Goal: Transaction & Acquisition: Book appointment/travel/reservation

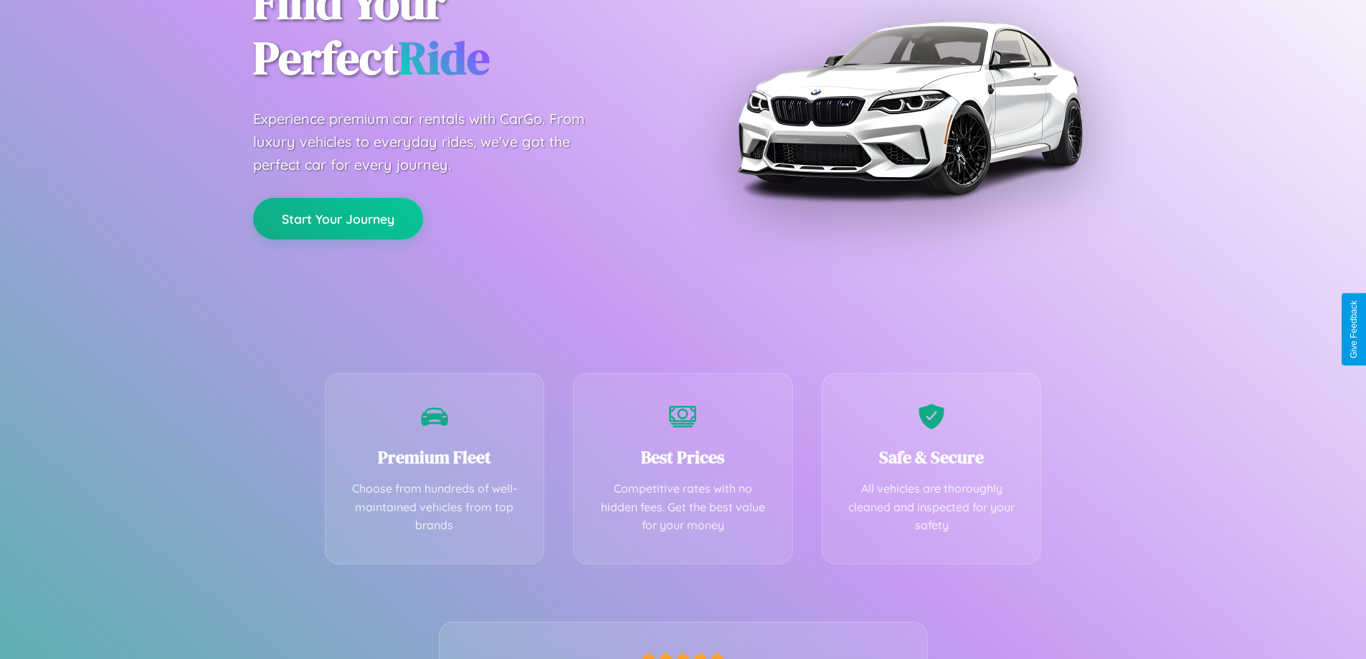
scroll to position [282, 0]
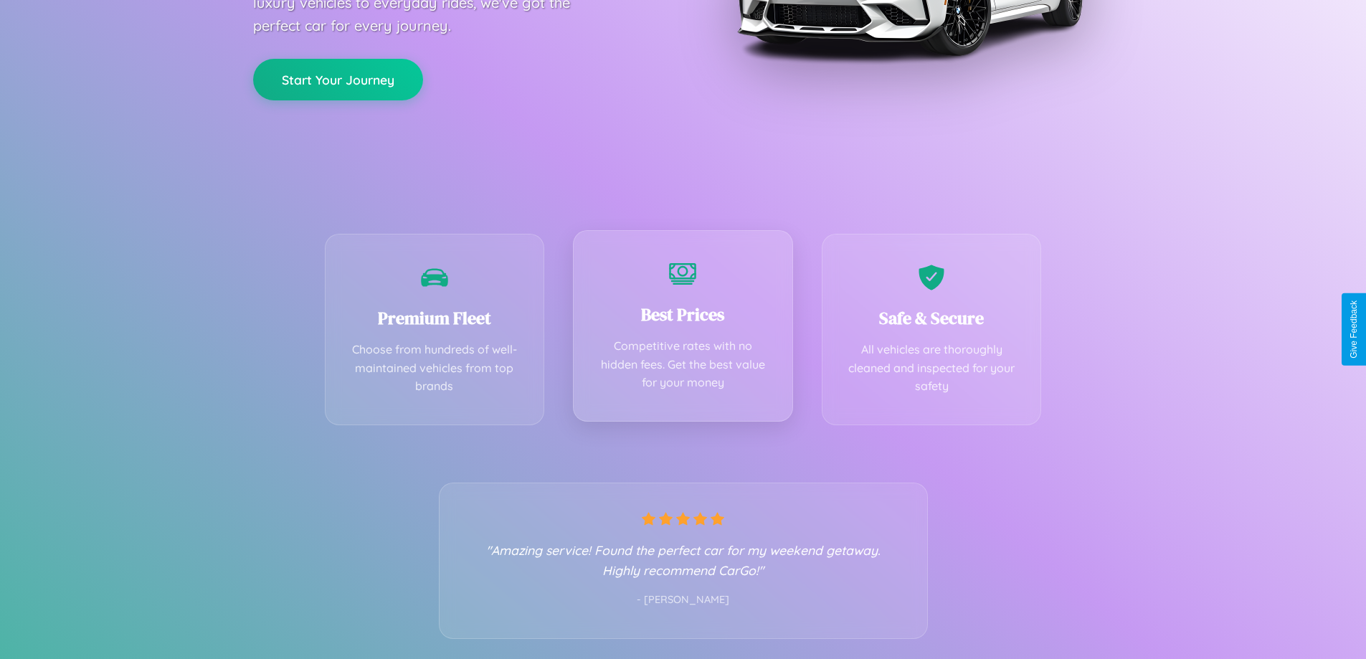
click at [682, 329] on div "Best Prices Competitive rates with no hidden fees. Get the best value for your …" at bounding box center [683, 325] width 220 height 191
click at [338, 78] on button "Start Your Journey" at bounding box center [338, 78] width 170 height 42
click at [338, 77] on button "Start Your Journey" at bounding box center [338, 78] width 170 height 42
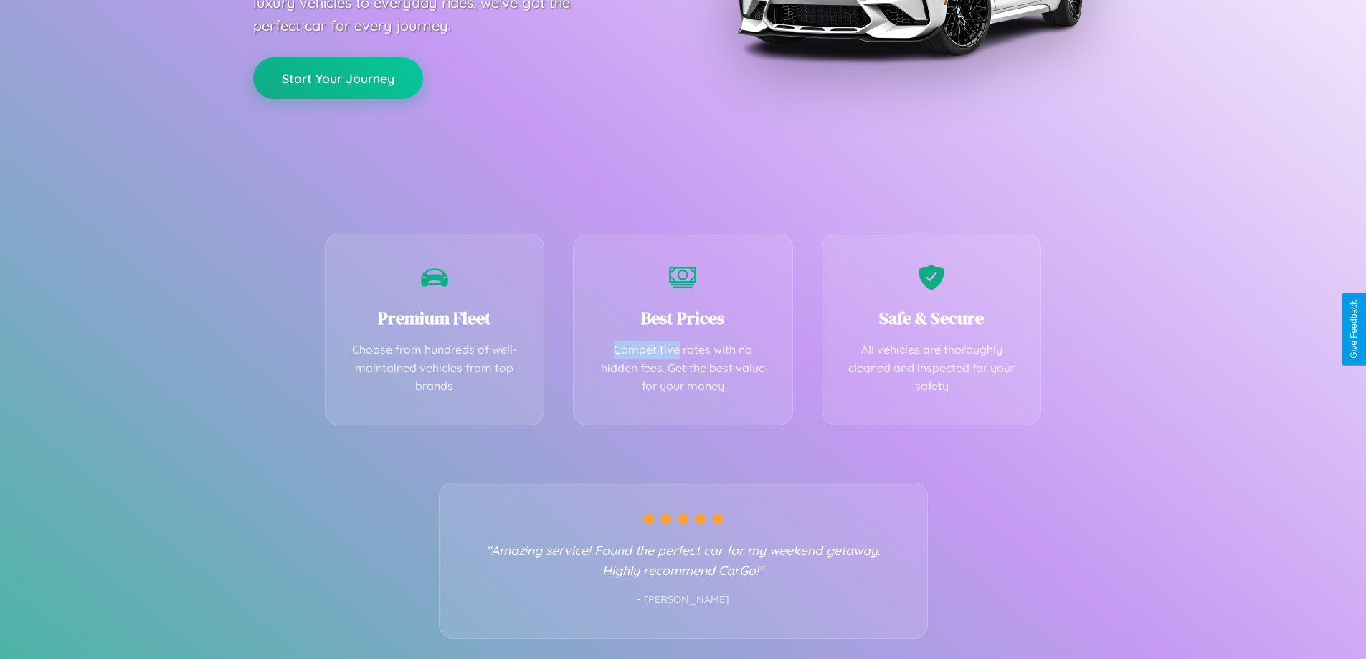
click at [338, 77] on button "Start Your Journey" at bounding box center [338, 78] width 170 height 42
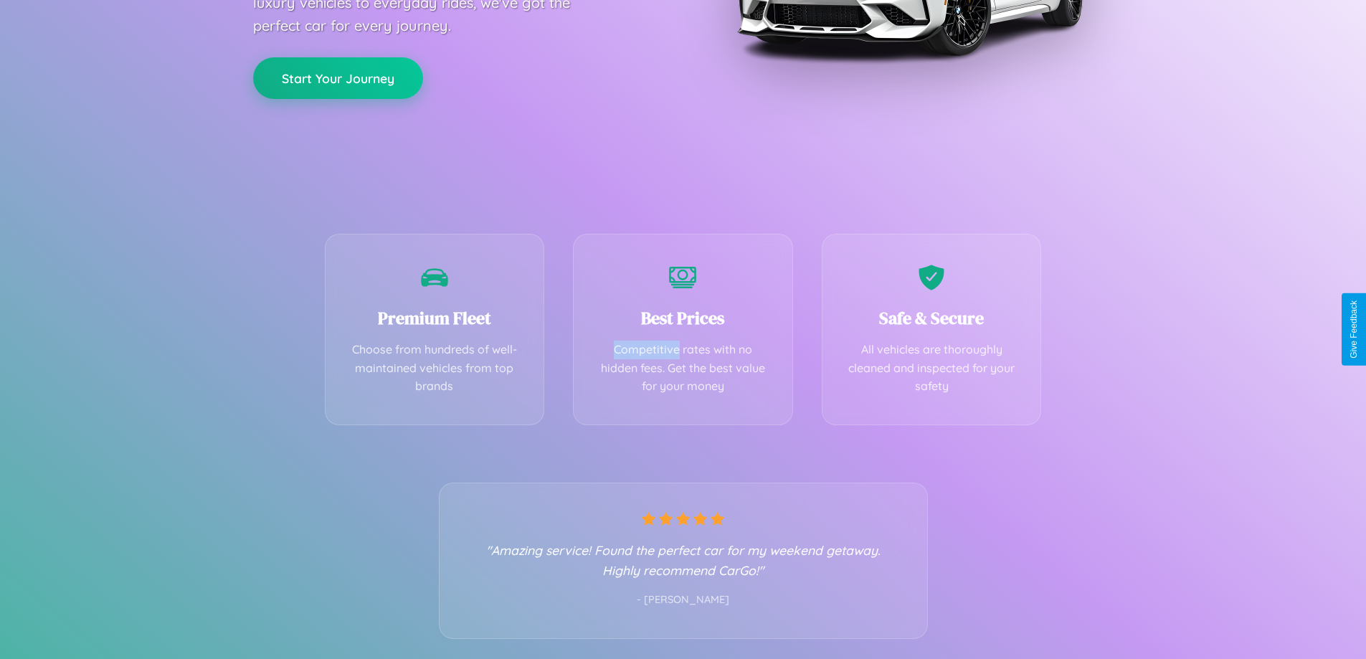
click at [338, 77] on button "Start Your Journey" at bounding box center [338, 78] width 170 height 42
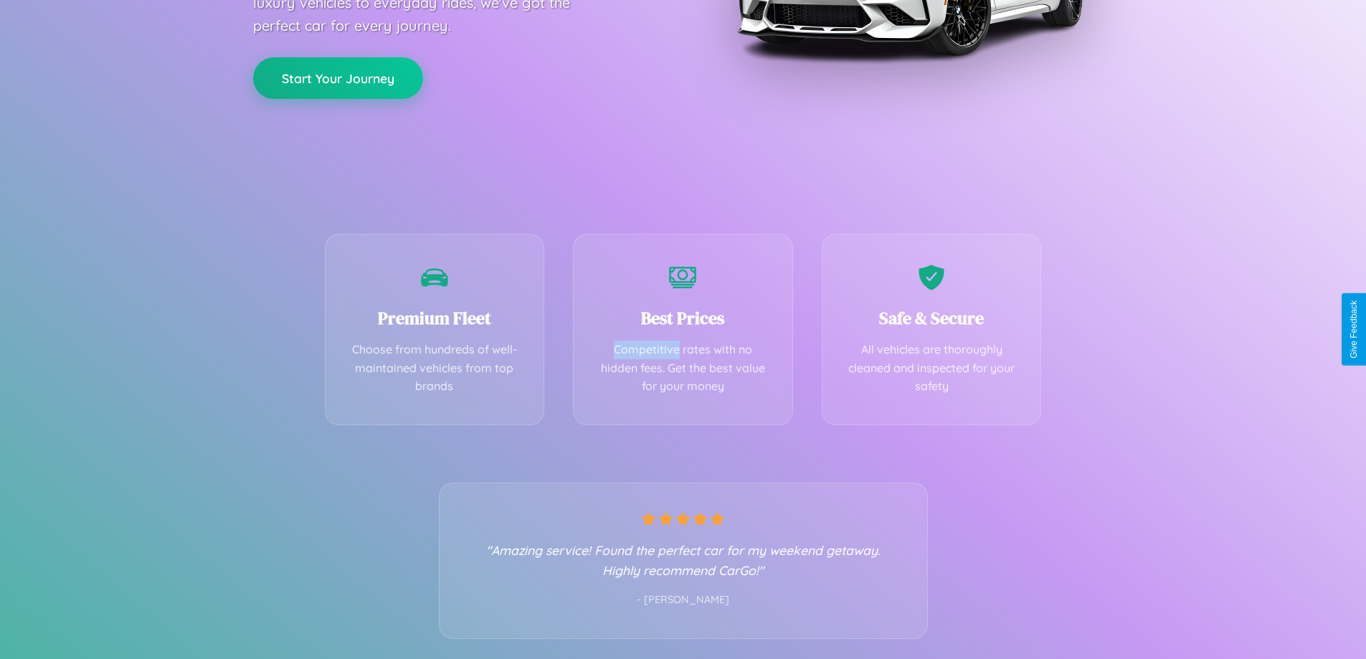
click at [338, 77] on button "Start Your Journey" at bounding box center [338, 78] width 170 height 42
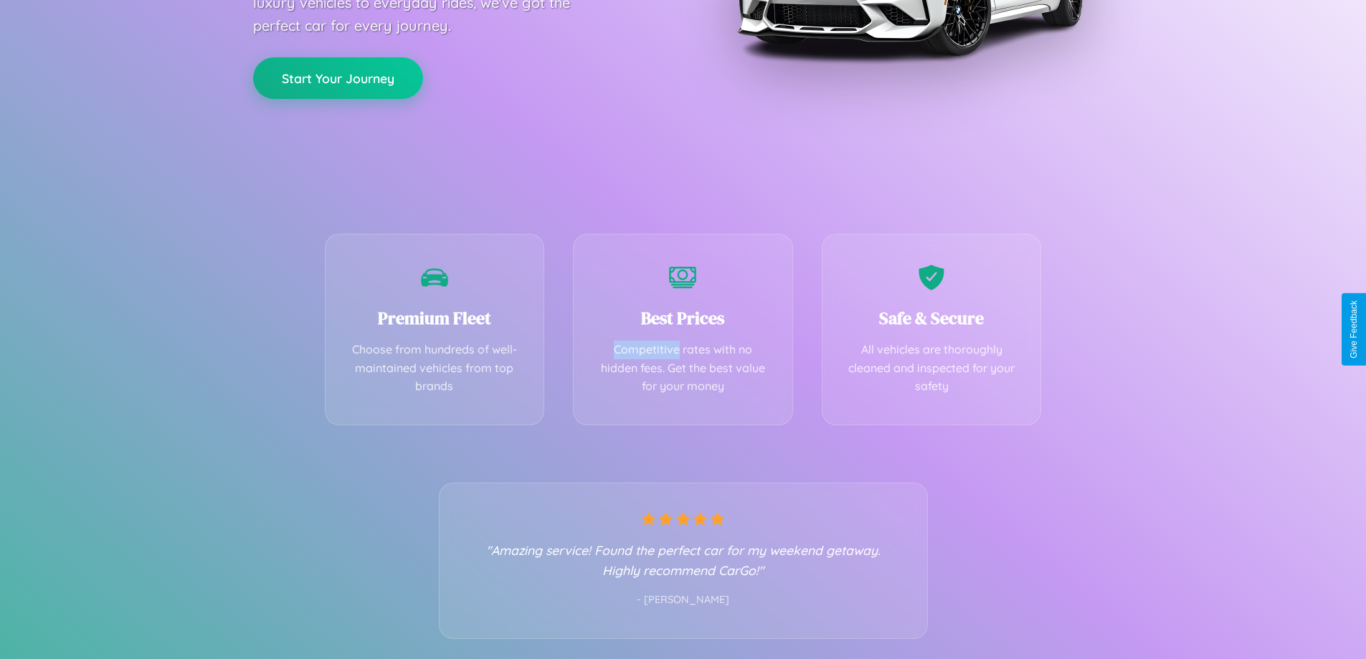
click at [338, 77] on button "Start Your Journey" at bounding box center [338, 78] width 170 height 42
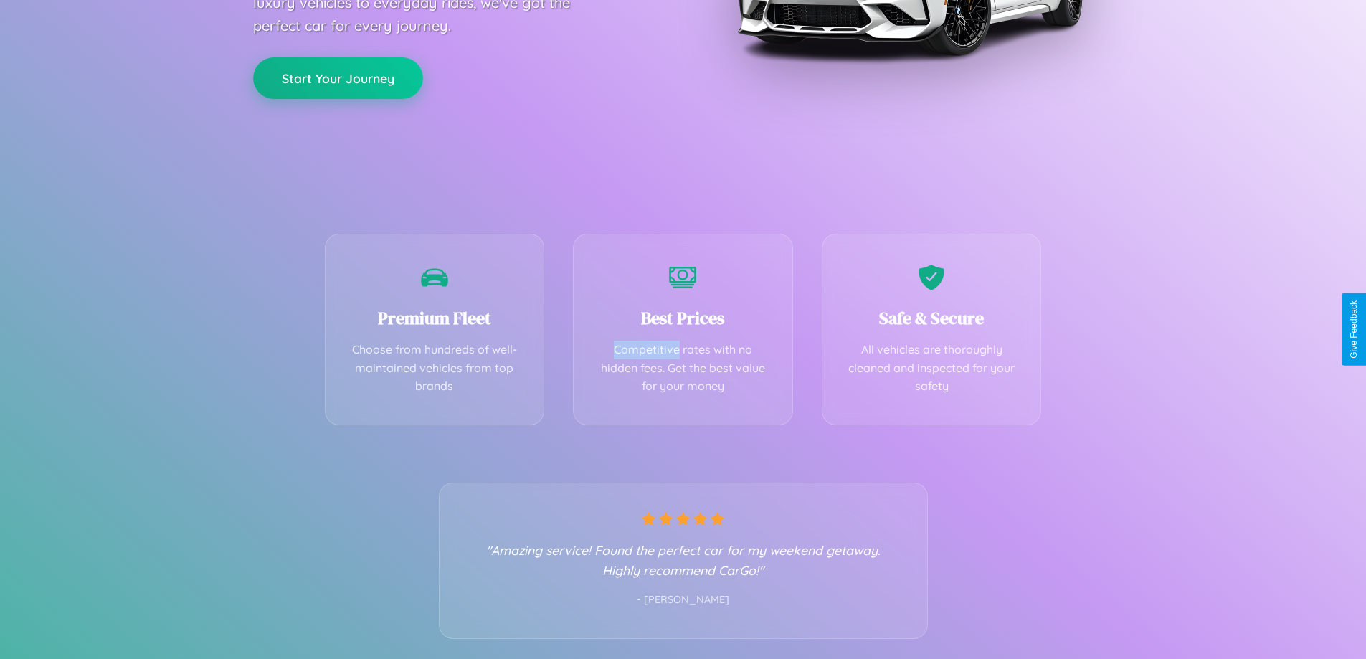
click at [338, 77] on button "Start Your Journey" at bounding box center [338, 78] width 170 height 42
